Goal: Obtain resource: Download file/media

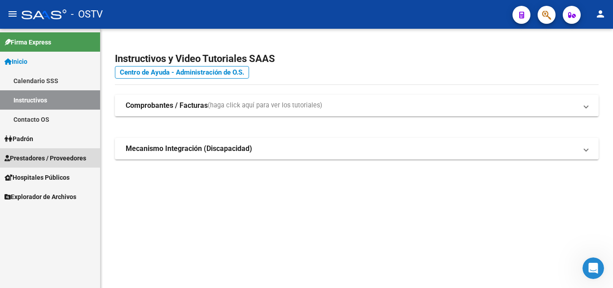
click at [62, 159] on span "Prestadores / Proveedores" at bounding box center [45, 158] width 82 height 10
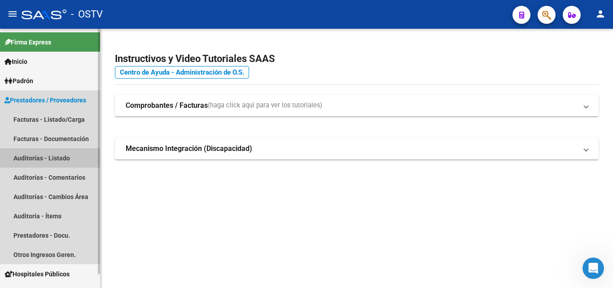
click at [64, 155] on link "Auditorías - Listado" at bounding box center [50, 157] width 100 height 19
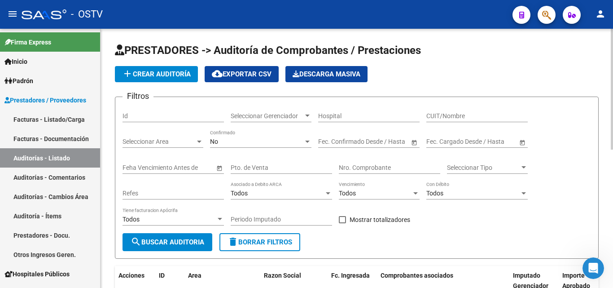
click at [366, 167] on input "Nro. Comprobante" at bounding box center [389, 168] width 101 height 8
paste input "105812"
type input "105812"
click at [149, 241] on span "search Buscar Auditoria" at bounding box center [168, 242] width 74 height 8
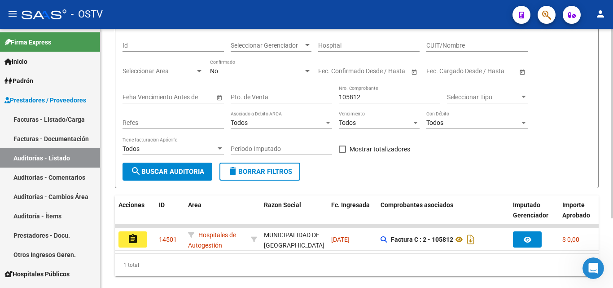
scroll to position [45, 0]
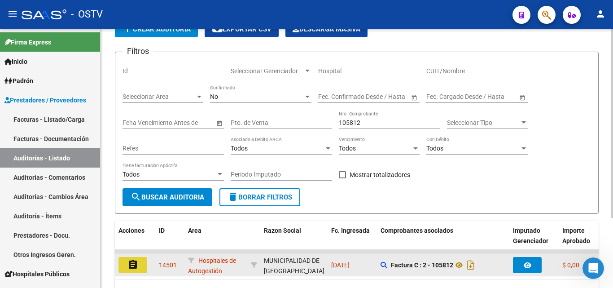
click at [138, 265] on button "assignment" at bounding box center [132, 265] width 29 height 16
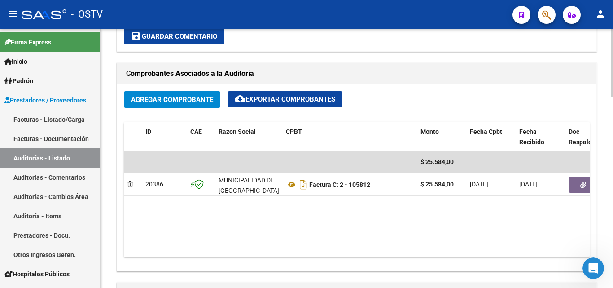
scroll to position [449, 0]
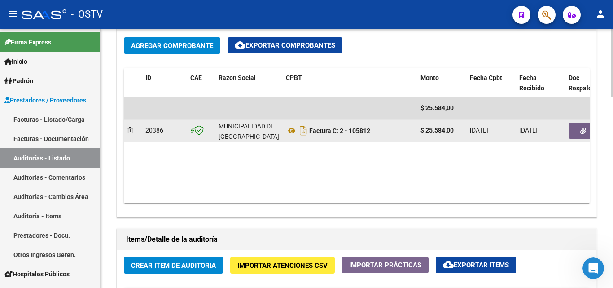
click at [575, 131] on button "button" at bounding box center [583, 131] width 29 height 16
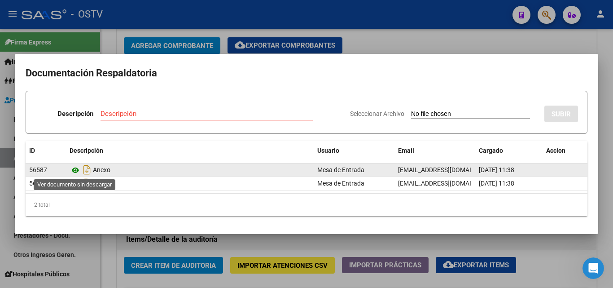
click at [75, 168] on icon at bounding box center [76, 170] width 12 height 11
